Goal: Information Seeking & Learning: Learn about a topic

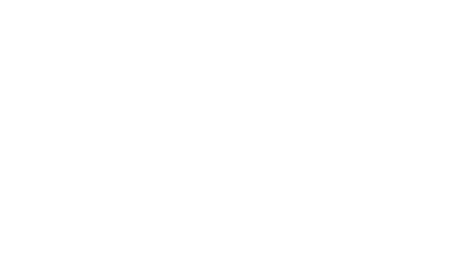
click at [259, 45] on div at bounding box center [234, 132] width 468 height 265
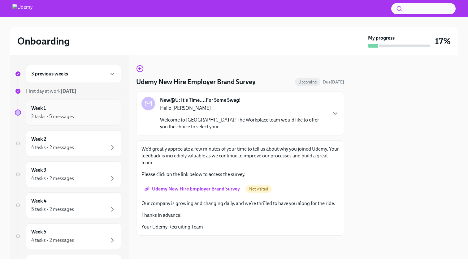
click at [80, 114] on div "2 tasks • 5 messages" at bounding box center [73, 116] width 85 height 7
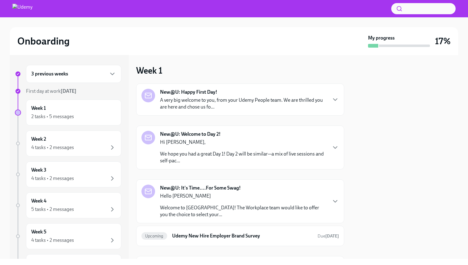
click at [214, 94] on strong "New@U: Happy First Day!" at bounding box center [188, 92] width 57 height 7
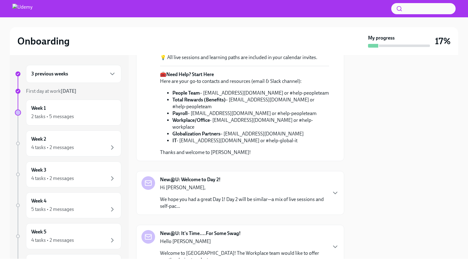
scroll to position [177, 0]
click at [217, 16] on link "New@U Orientation Guide" at bounding box center [227, 13] width 57 height 6
click at [315, 41] on link "Day 1 Learning Path." at bounding box center [241, 34] width 162 height 13
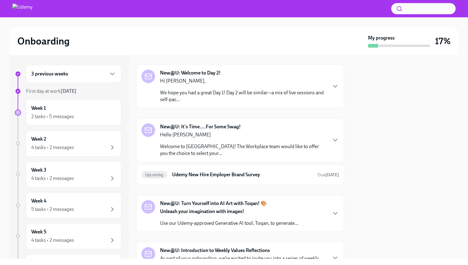
scroll to position [286, 0]
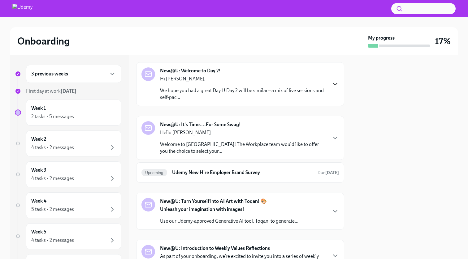
click at [337, 88] on icon "button" at bounding box center [334, 83] width 7 height 7
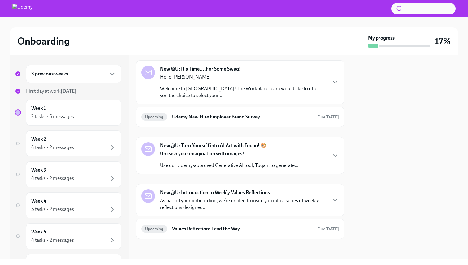
scroll to position [478, 0]
click at [332, 86] on icon "button" at bounding box center [334, 82] width 7 height 7
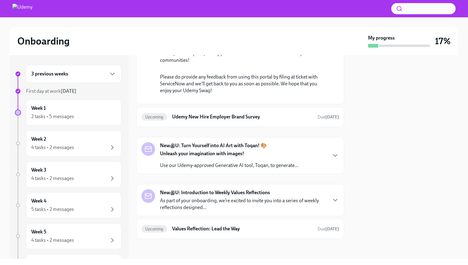
scroll to position [852, 0]
click at [188, 118] on h6 "Udemy New Hire Employer Brand Survey" at bounding box center [242, 117] width 140 height 7
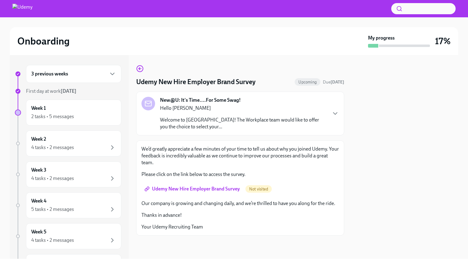
click at [341, 112] on div "New@U: It's Time....For Some Swag! Hello Debora Welcome to Udemy! The Workplace…" at bounding box center [240, 114] width 208 height 44
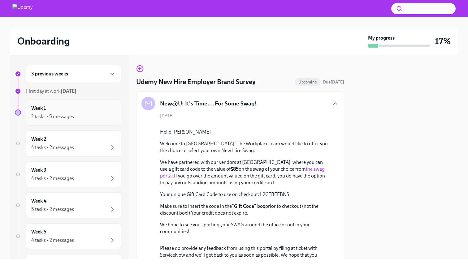
click at [67, 109] on div "Week 1 2 tasks • 5 messages" at bounding box center [73, 112] width 85 height 15
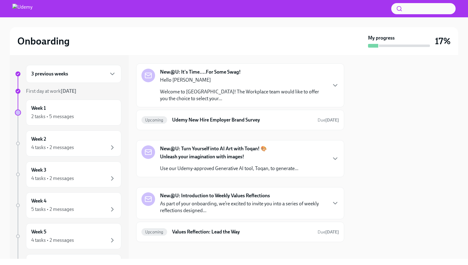
scroll to position [119, 0]
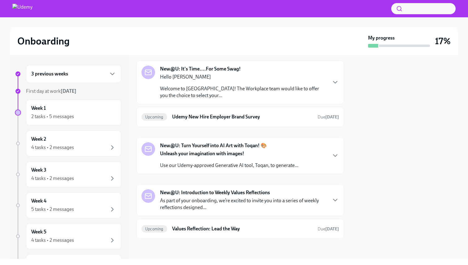
click at [185, 156] on strong "Unleash your imagination with images!" at bounding box center [202, 154] width 84 height 6
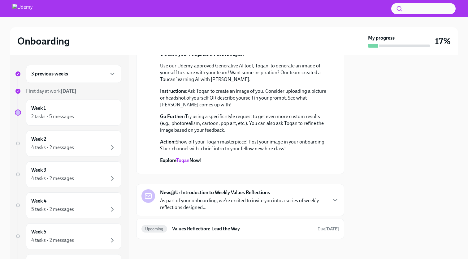
scroll to position [321, 0]
click at [327, 200] on div "New@U: Introduction to Weekly Values Reflections As part of your onboarding, we…" at bounding box center [239, 200] width 197 height 22
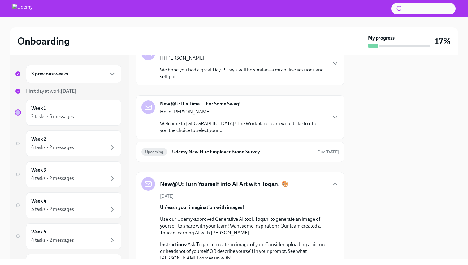
scroll to position [0, 0]
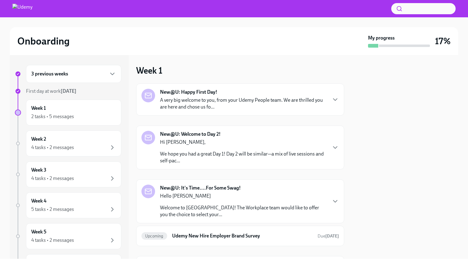
click at [289, 103] on p "A very big welcome to you, from your Udemy People team. We are thrilled you are…" at bounding box center [243, 104] width 166 height 14
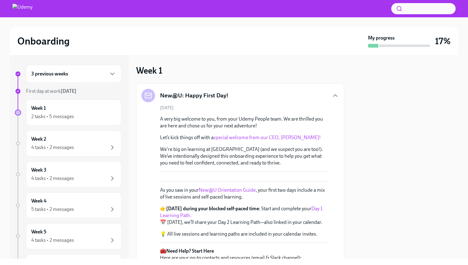
click at [225, 138] on link "special welcome from our CEO, Hugo Sarrazin!" at bounding box center [266, 138] width 107 height 6
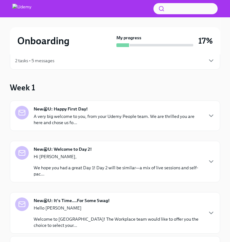
scroll to position [29, 0]
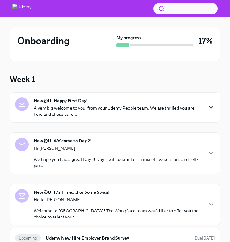
click at [209, 105] on icon "button" at bounding box center [211, 107] width 7 height 7
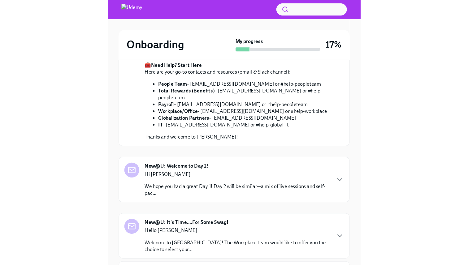
scroll to position [0, 0]
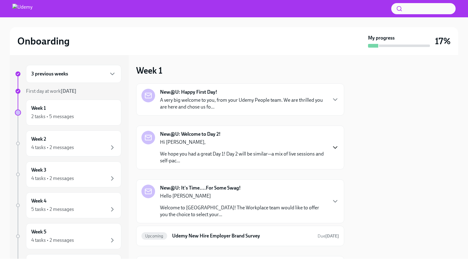
click at [337, 145] on icon "button" at bounding box center [334, 147] width 7 height 7
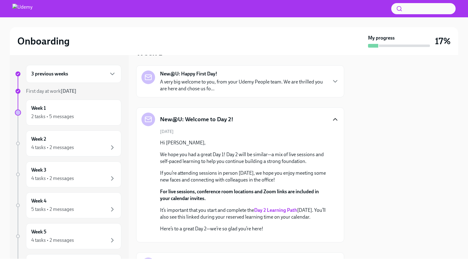
scroll to position [27, 0]
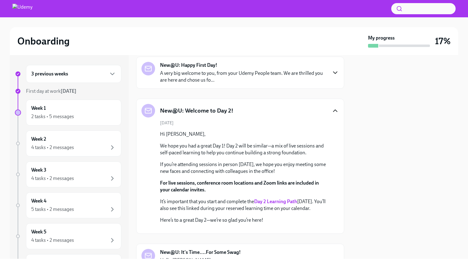
click at [334, 73] on icon "button" at bounding box center [335, 73] width 4 height 2
